Goal: Navigation & Orientation: Find specific page/section

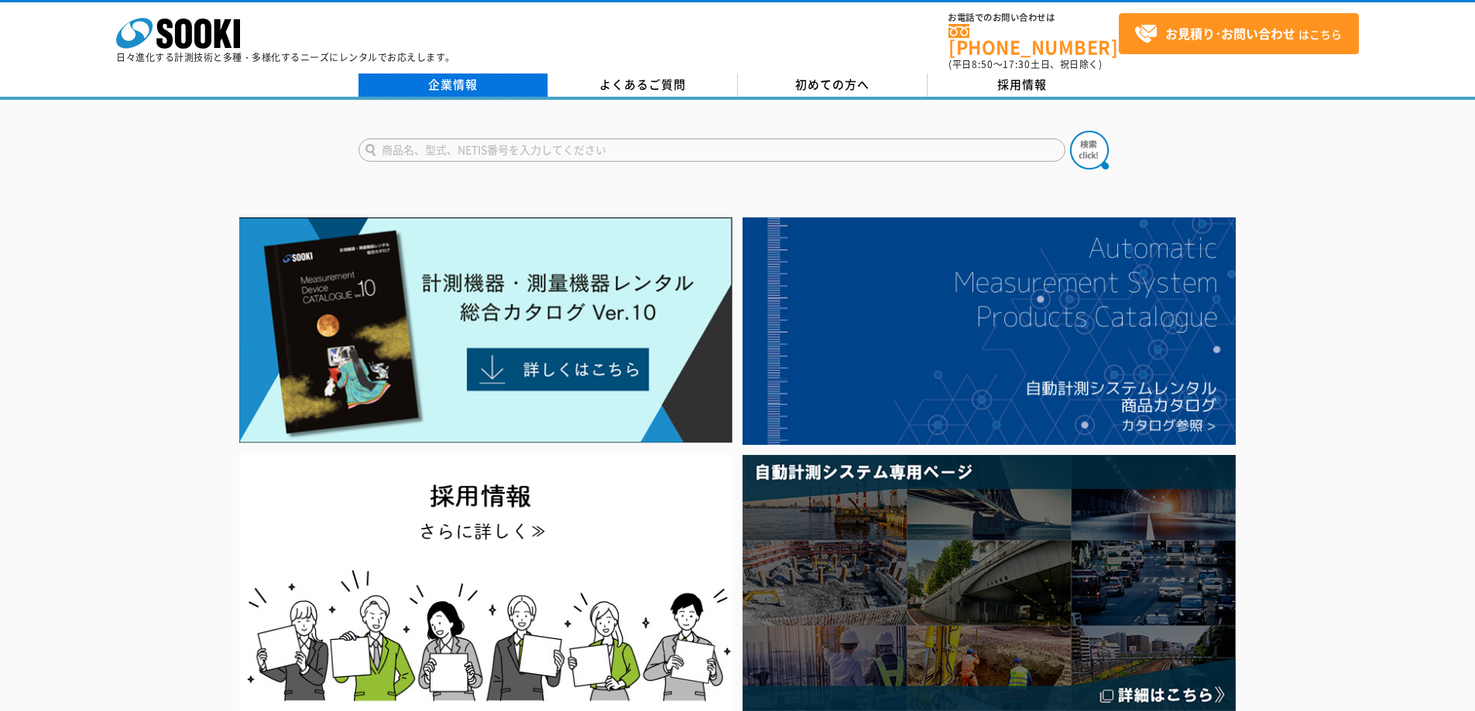
click at [488, 77] on link "企業情報" at bounding box center [453, 85] width 190 height 23
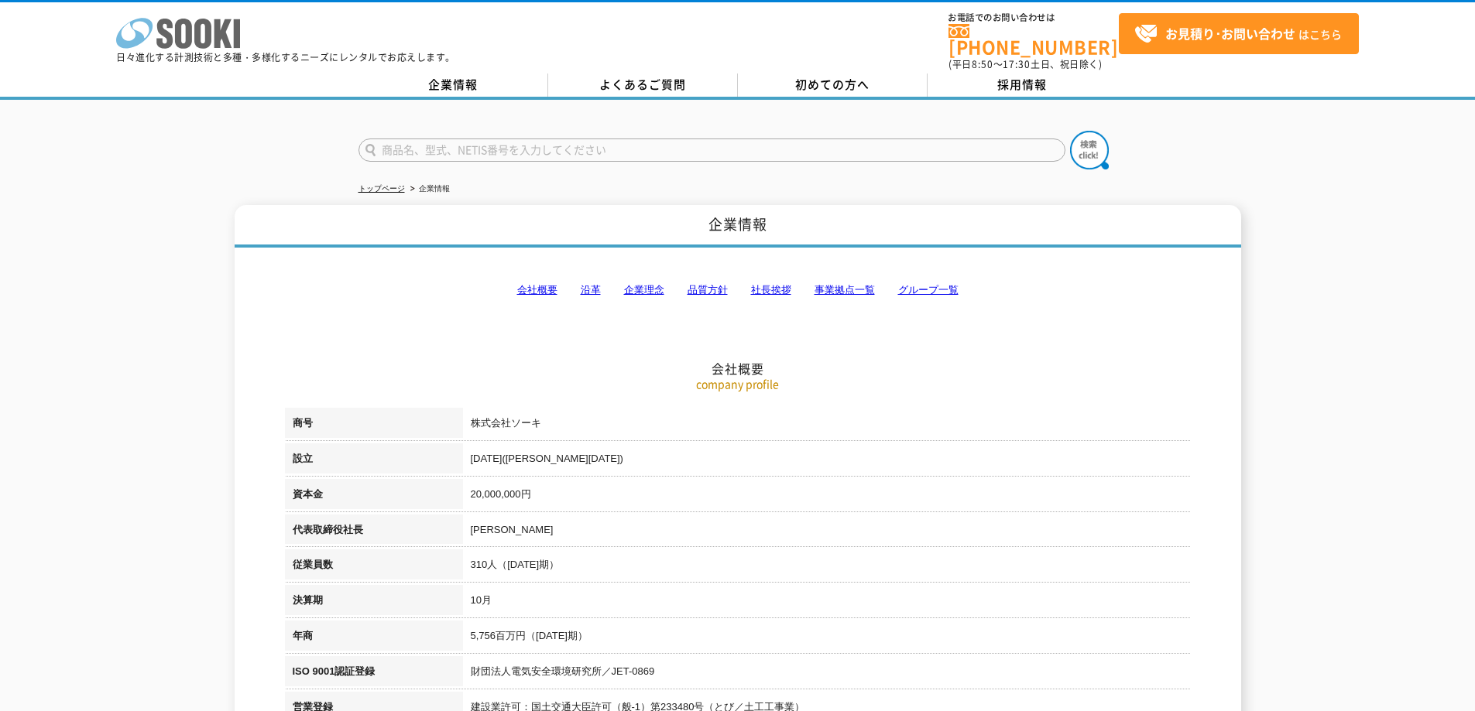
click at [215, 42] on polygon at bounding box center [223, 33] width 18 height 29
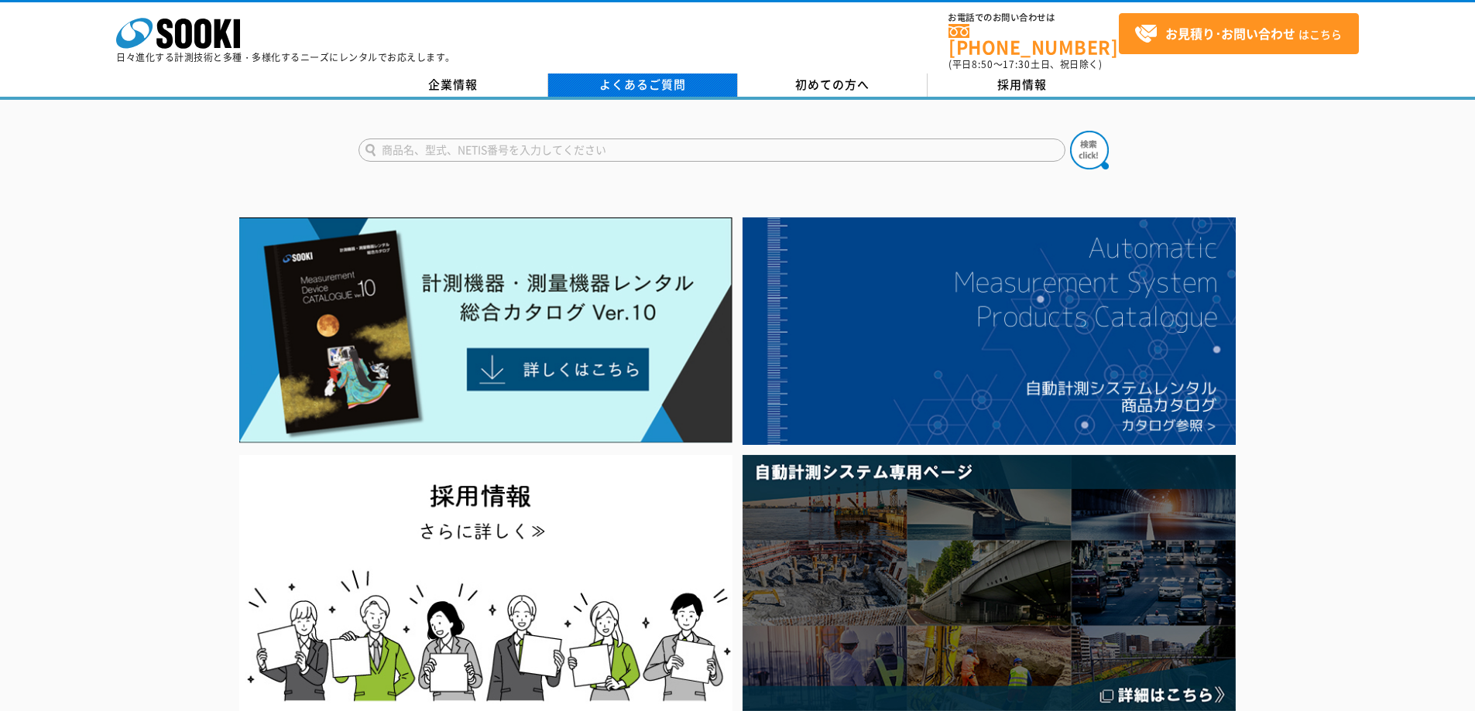
click at [642, 74] on link "よくあるご質問" at bounding box center [643, 85] width 190 height 23
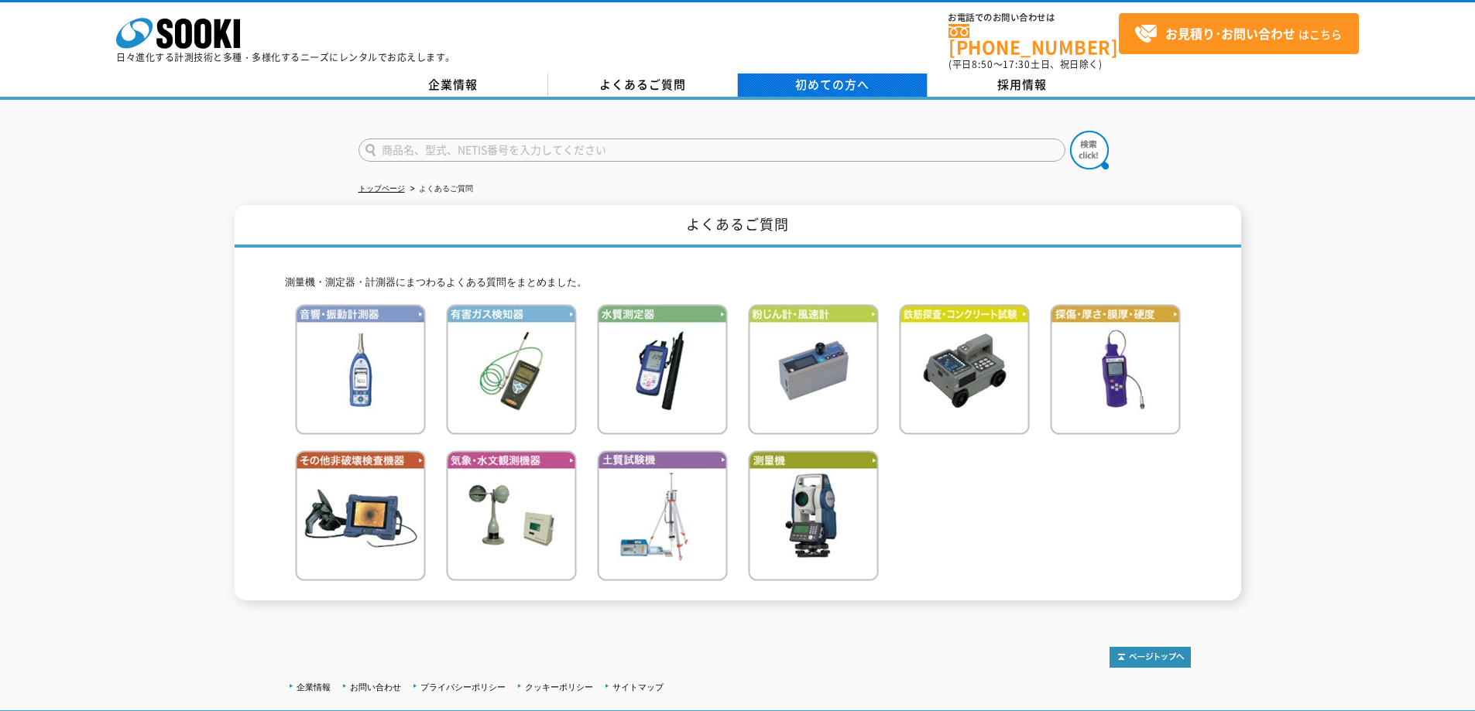
click at [815, 76] on span "初めての方へ" at bounding box center [832, 84] width 74 height 17
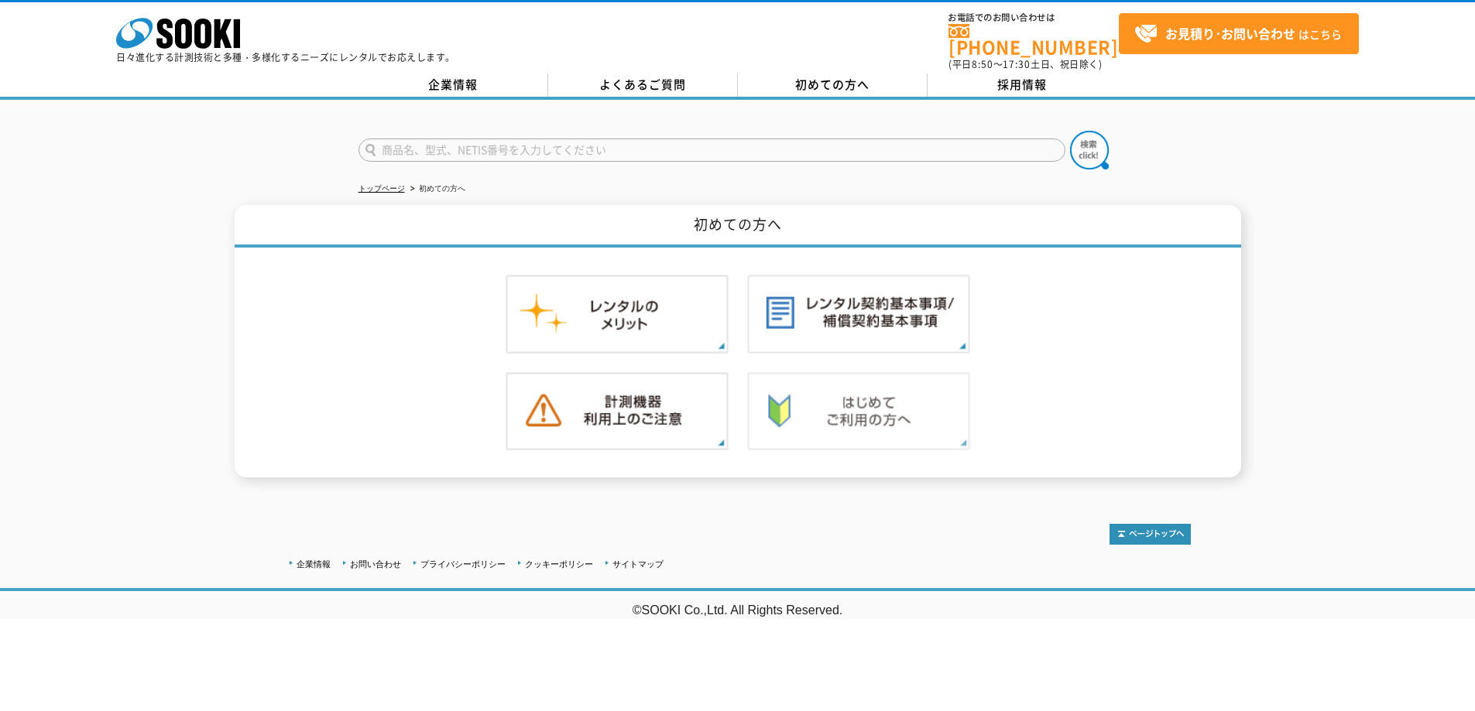
click at [840, 399] on img at bounding box center [858, 411] width 223 height 79
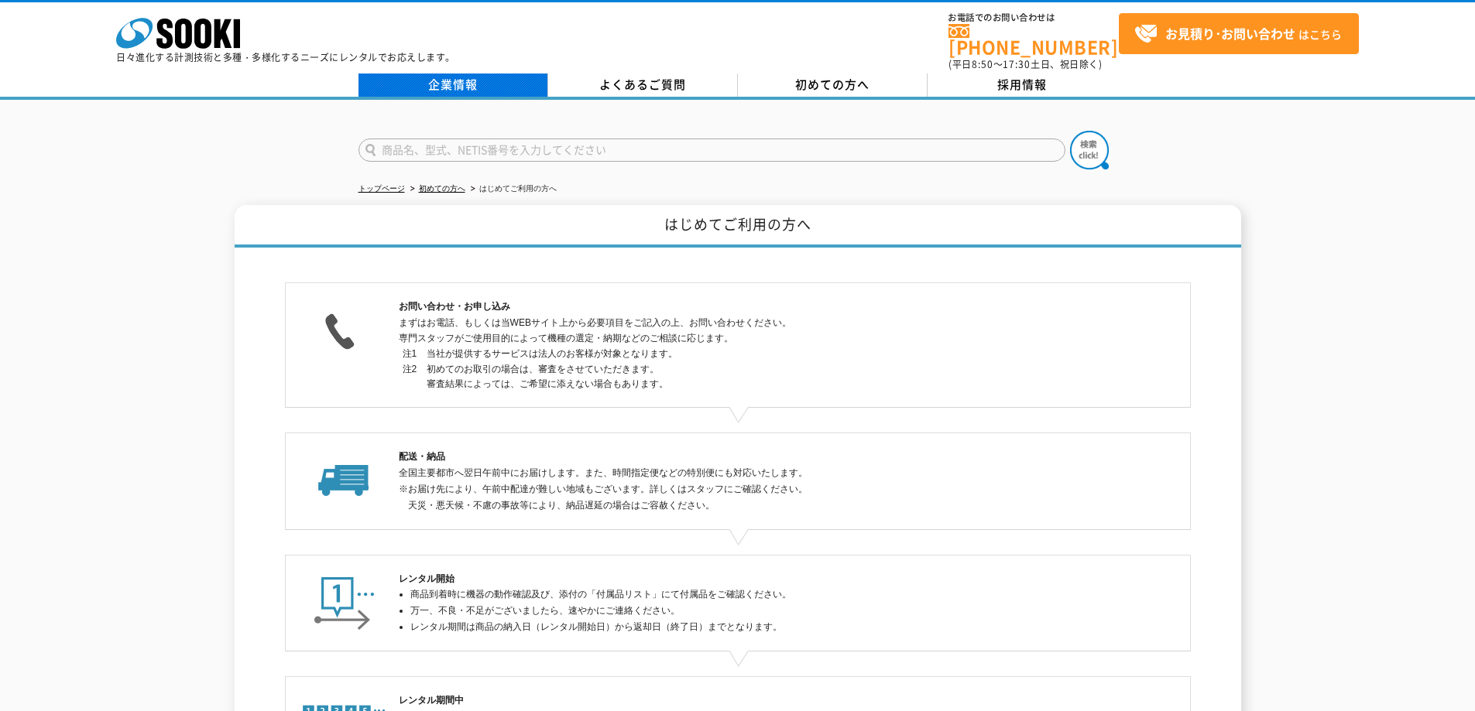
click at [528, 78] on link "企業情報" at bounding box center [453, 85] width 190 height 23
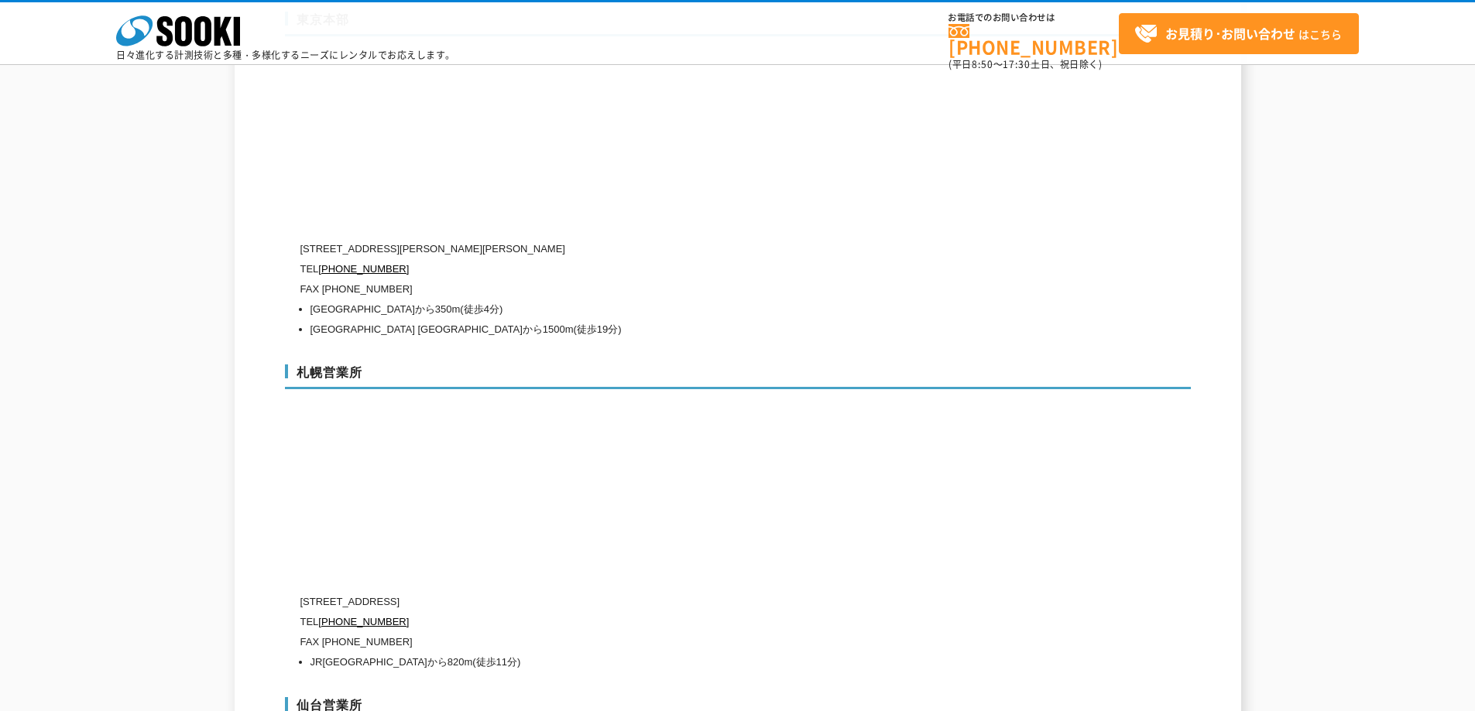
scroll to position [4102, 0]
